Goal: Task Accomplishment & Management: Use online tool/utility

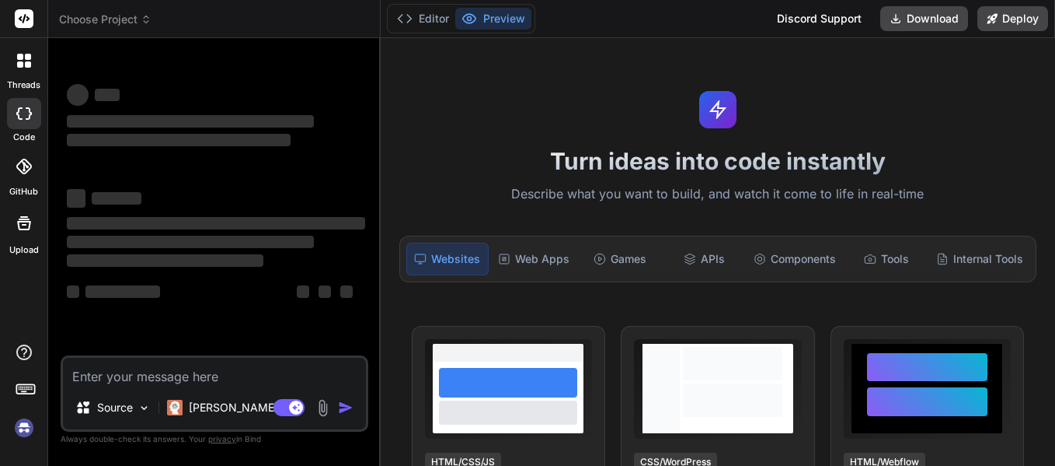
click at [205, 374] on textarea at bounding box center [214, 371] width 303 height 28
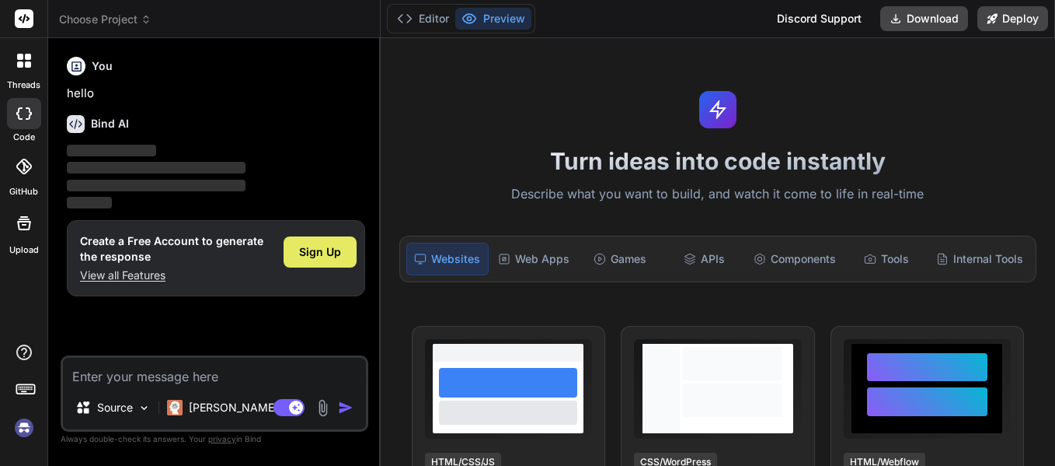
click at [311, 254] on span "Sign Up" at bounding box center [320, 252] width 42 height 16
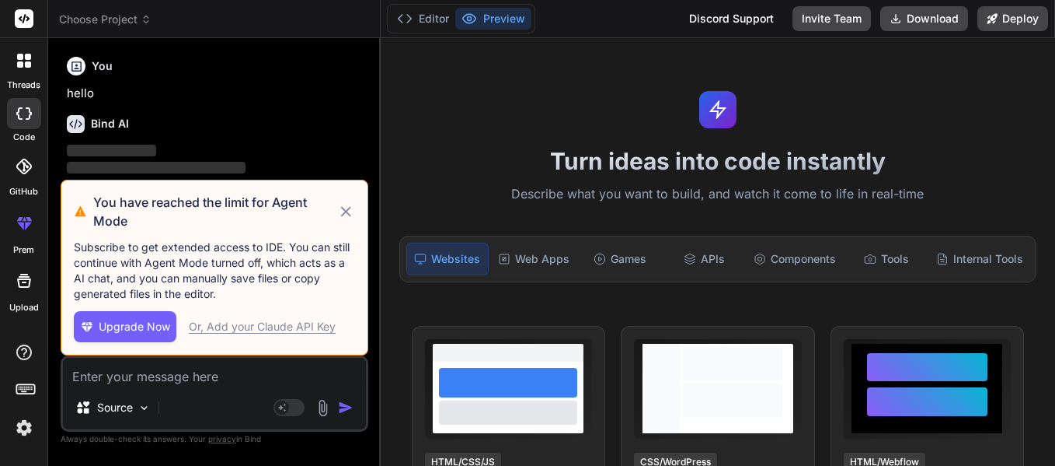
click at [350, 215] on icon at bounding box center [346, 211] width 10 height 10
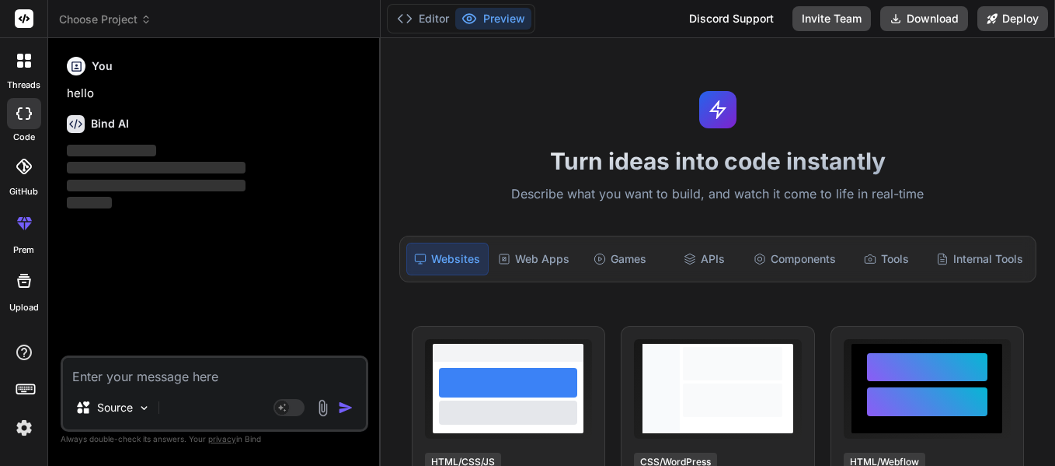
click at [27, 76] on div at bounding box center [24, 60] width 33 height 33
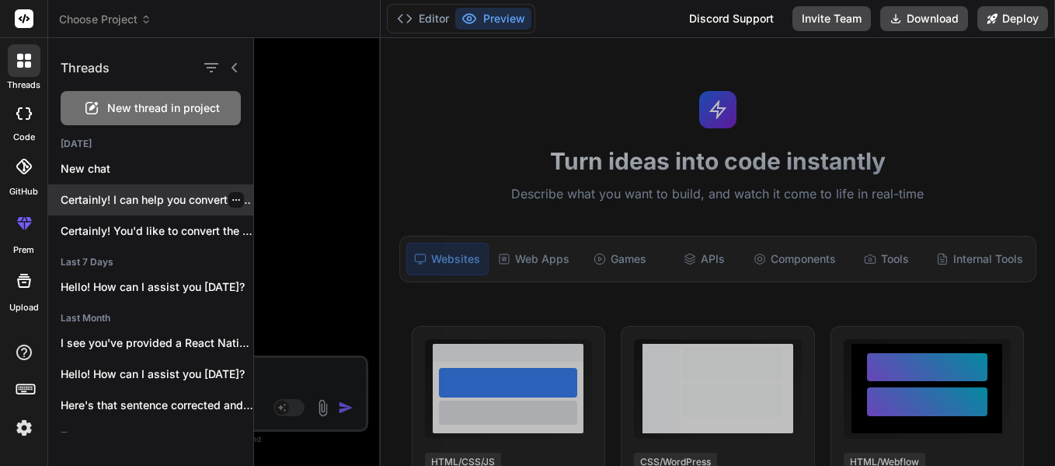
click at [164, 200] on p "Certainly! I can help you convert this..." at bounding box center [157, 200] width 193 height 16
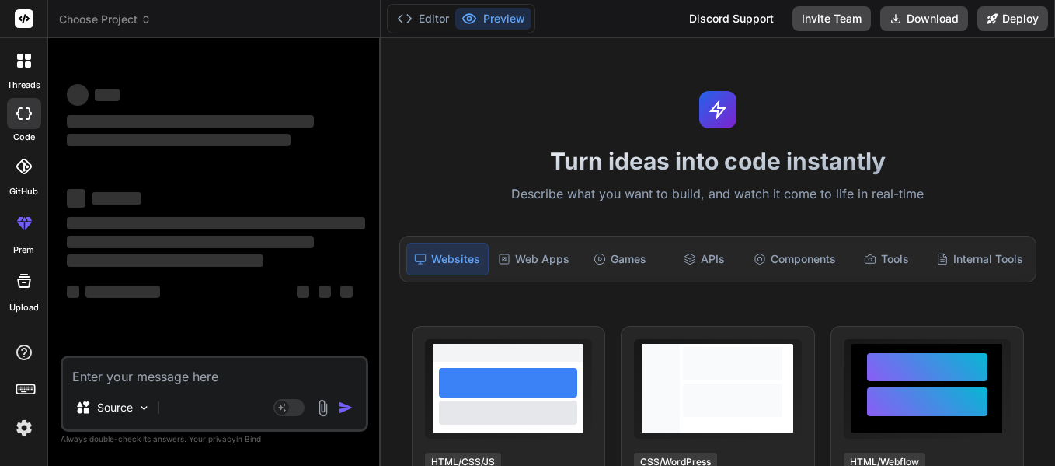
scroll to position [30, 0]
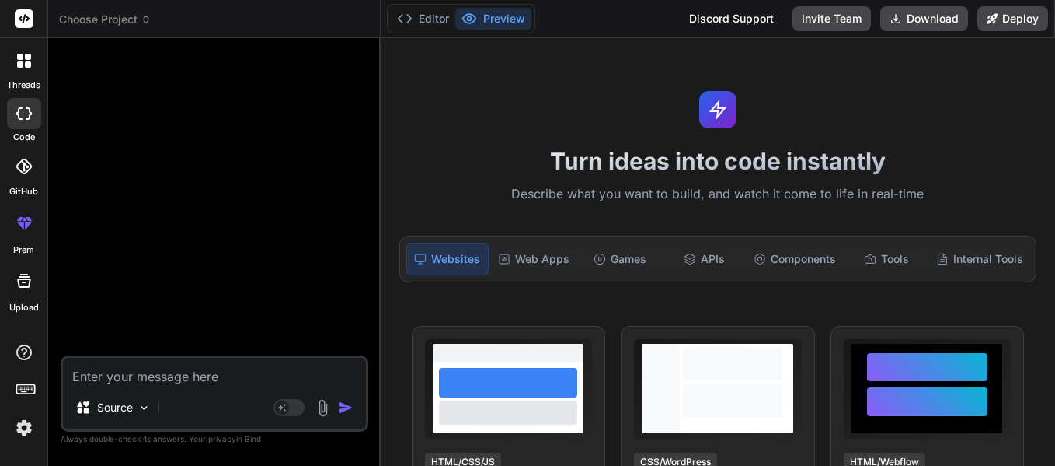
click at [17, 66] on icon at bounding box center [20, 64] width 6 height 6
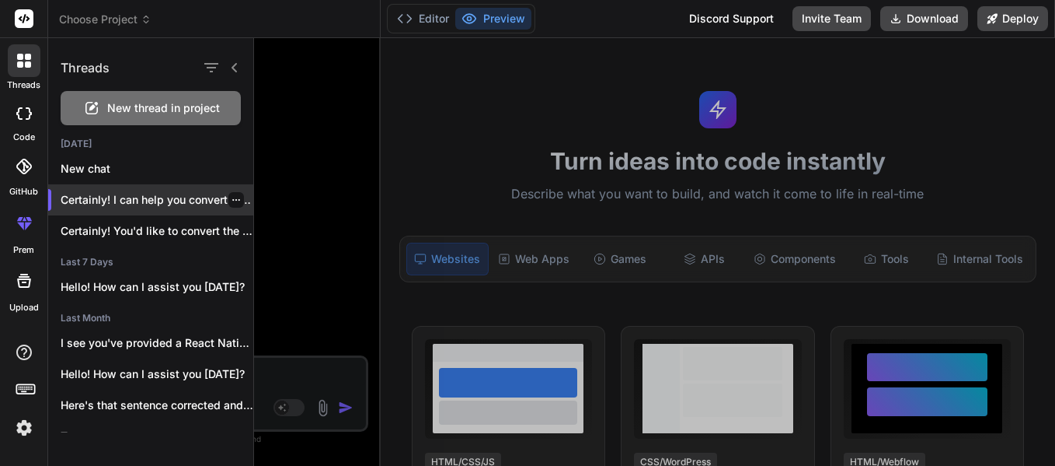
click at [169, 201] on p "Certainly! I can help you convert this..." at bounding box center [157, 200] width 193 height 16
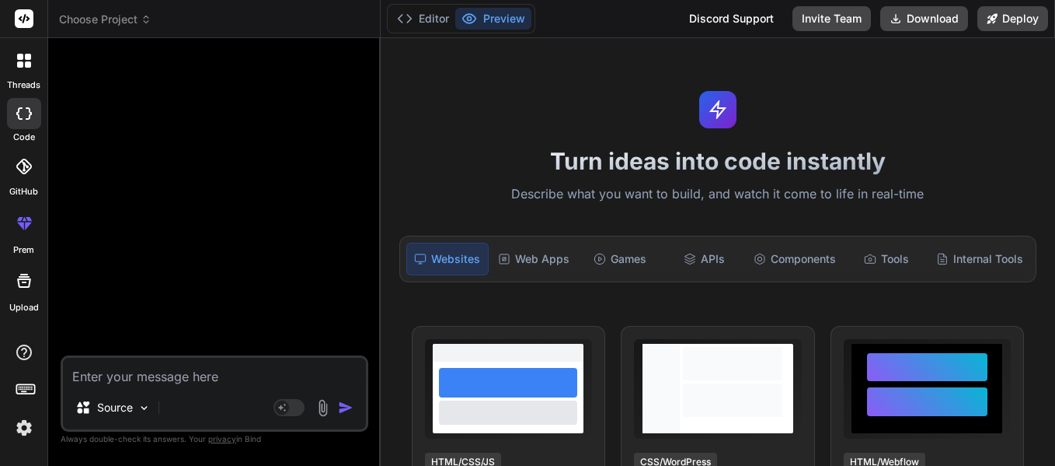
click at [24, 80] on label "threads" at bounding box center [23, 84] width 33 height 13
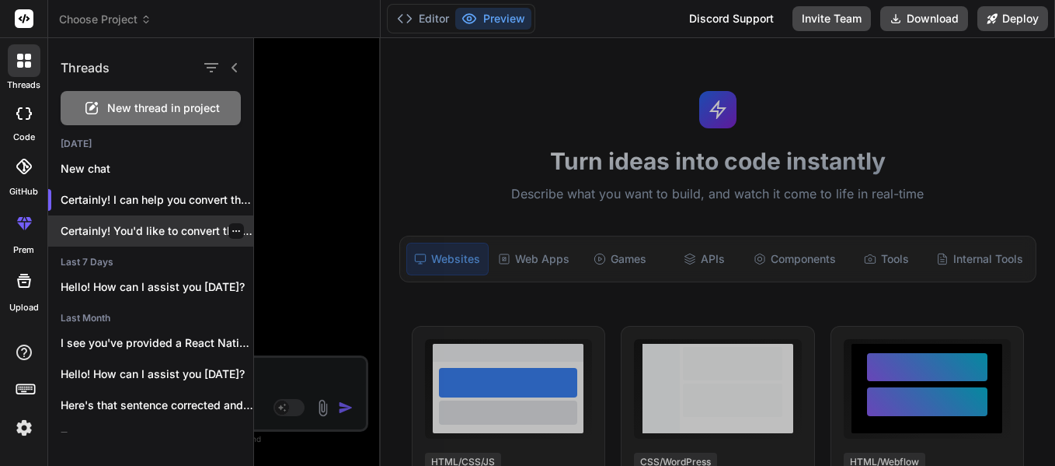
click at [152, 235] on p "Certainly! You'd like to convert the `AssignmentCard`..." at bounding box center [157, 231] width 193 height 16
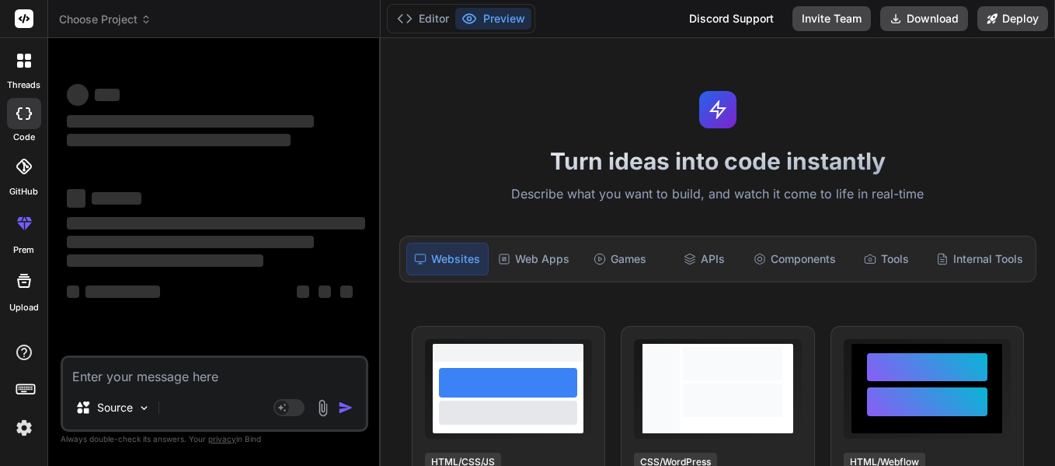
type textarea "x"
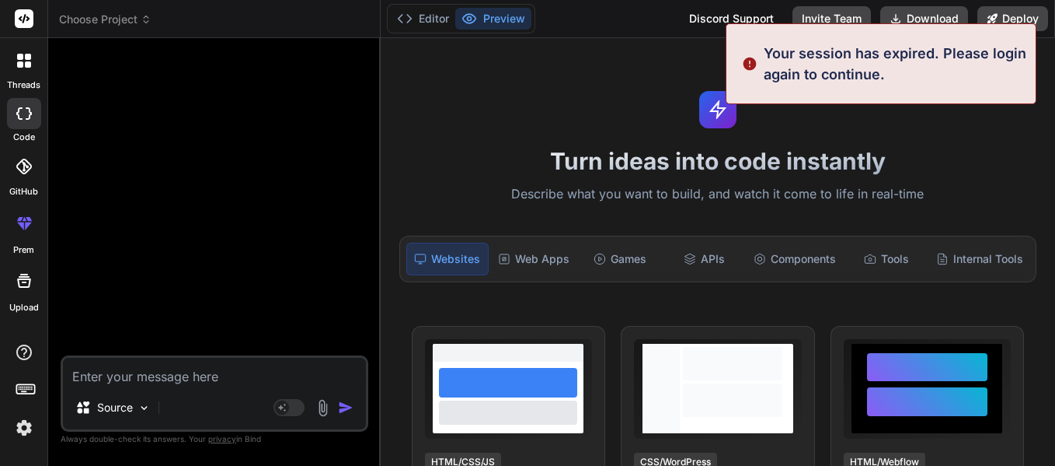
scroll to position [89, 0]
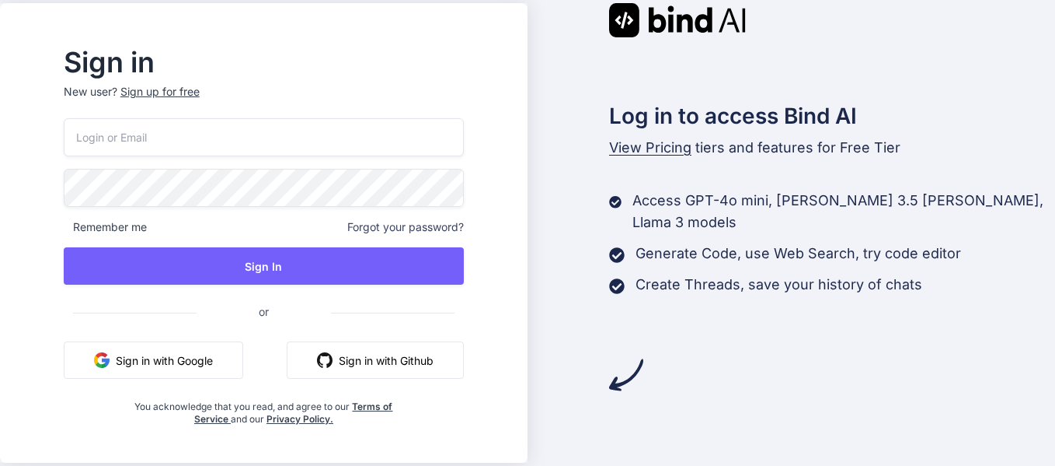
click at [318, 135] on input "email" at bounding box center [264, 137] width 400 height 38
type input "[EMAIL_ADDRESS][DOMAIN_NAME]"
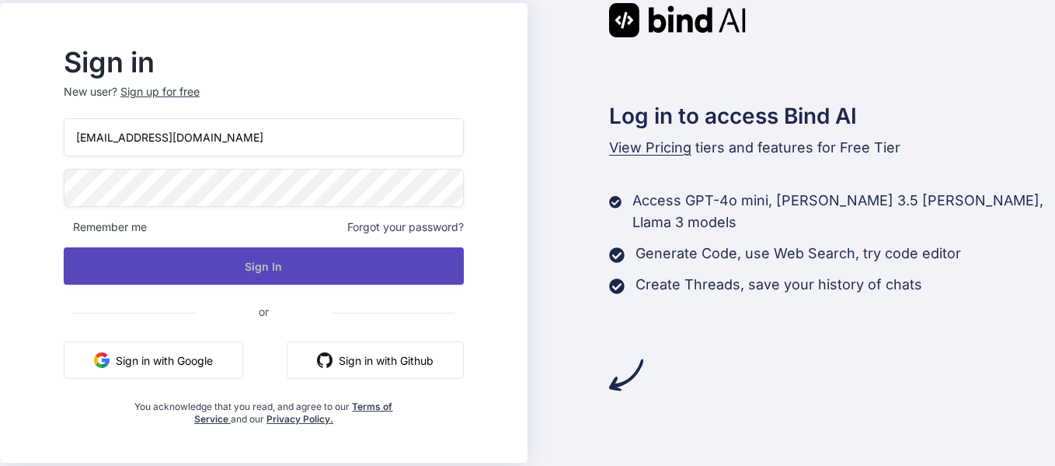
click at [242, 259] on button "Sign In" at bounding box center [264, 265] width 400 height 37
